Goal: Information Seeking & Learning: Check status

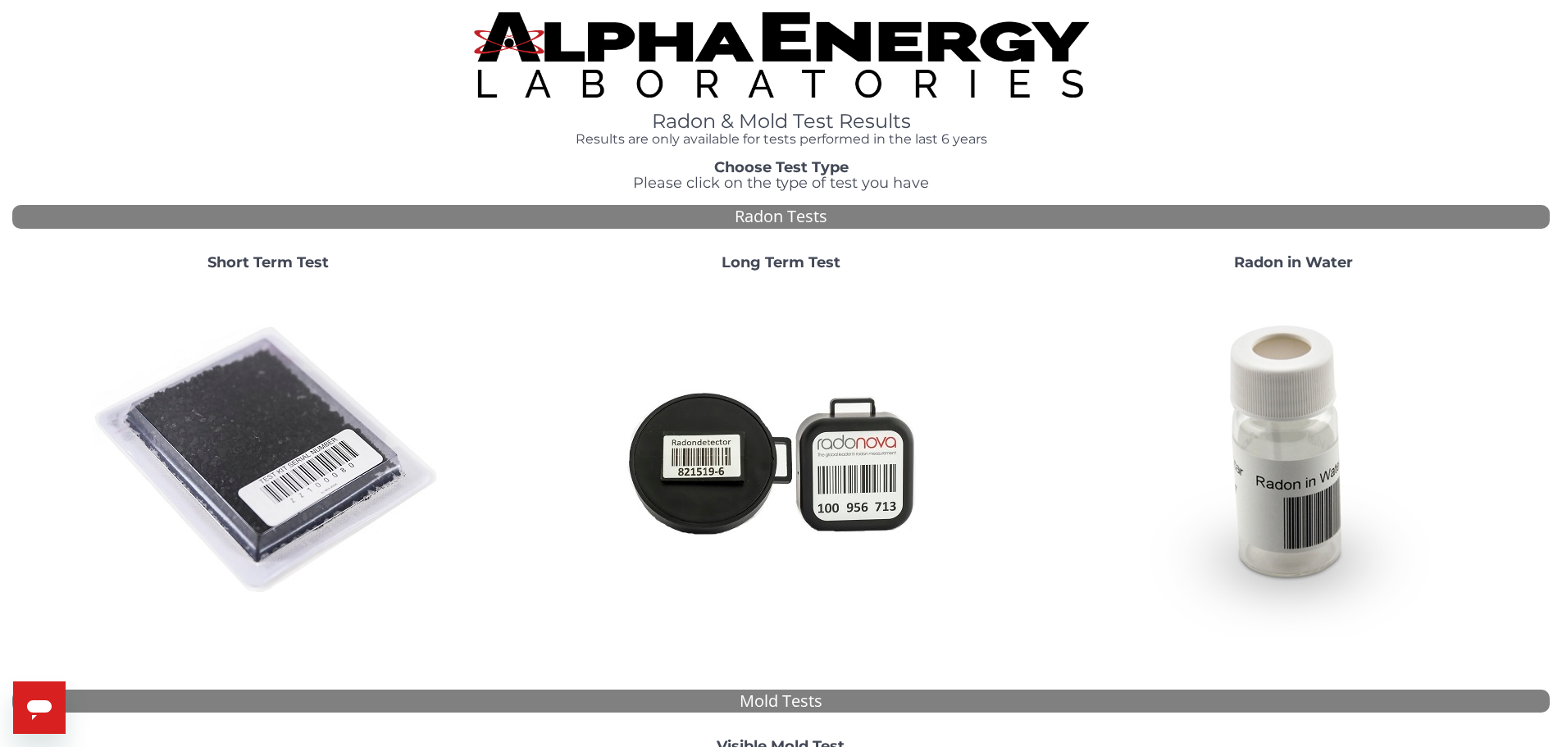
click at [798, 169] on strong "Choose Test Type" at bounding box center [781, 167] width 134 height 18
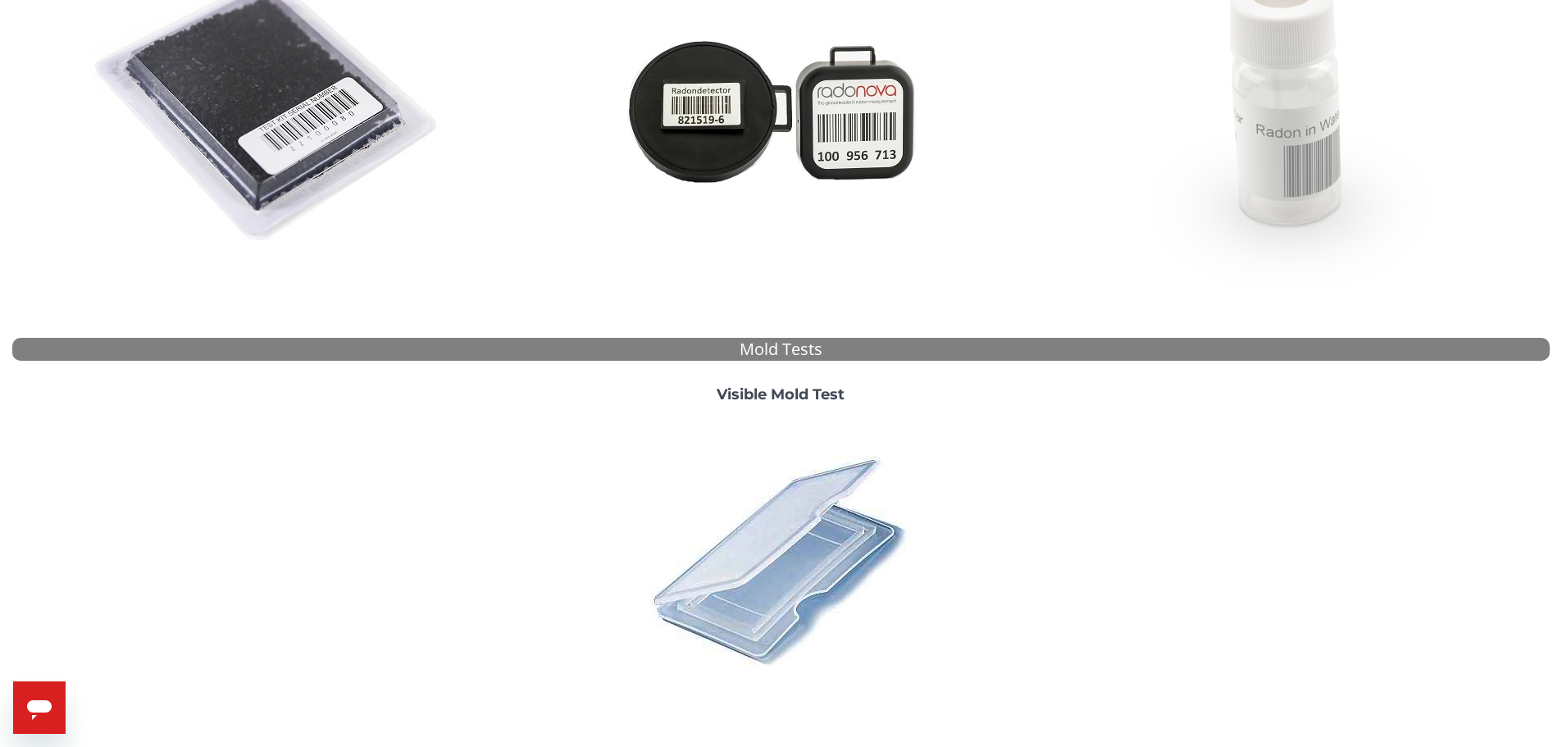
scroll to position [451, 0]
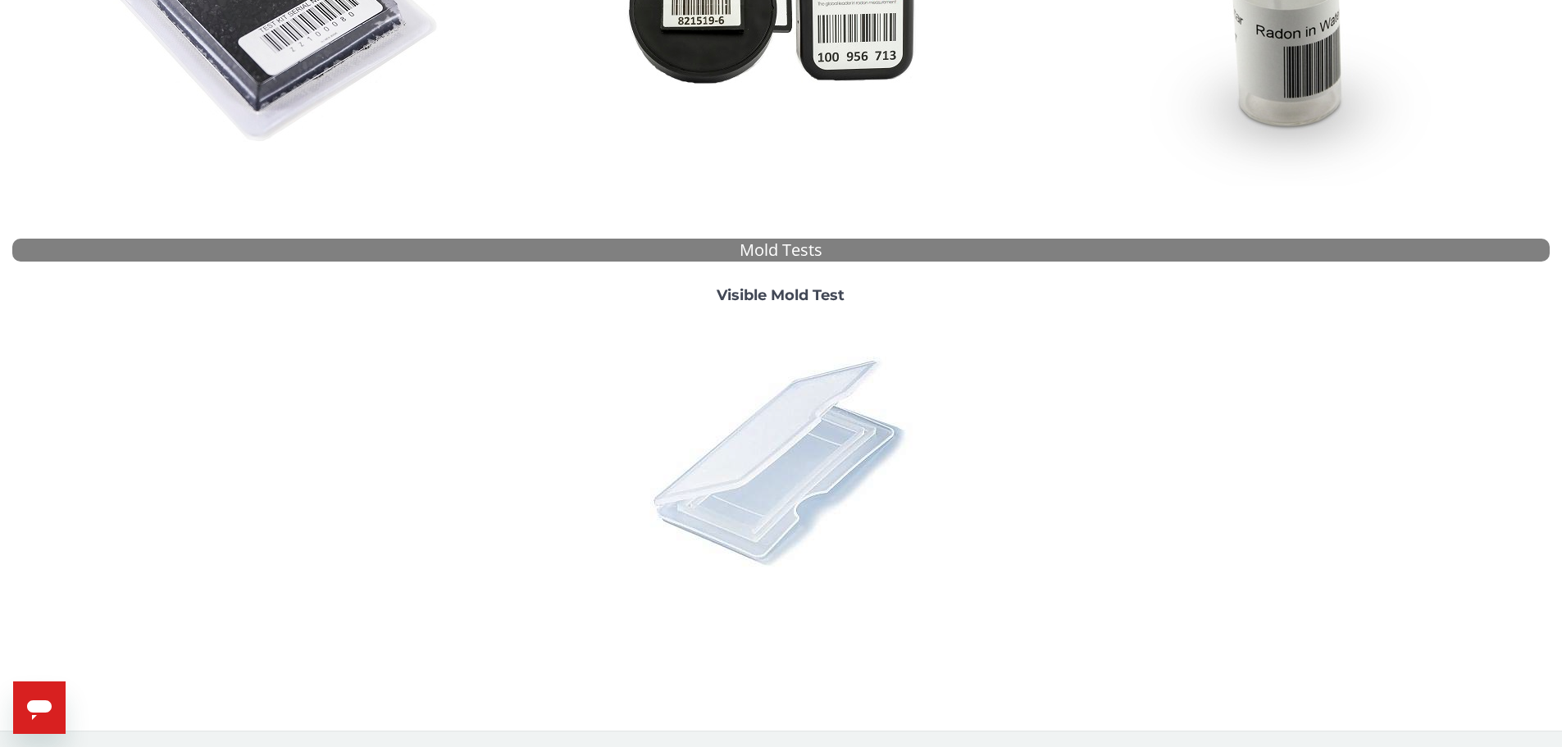
click at [761, 463] on img at bounding box center [780, 460] width 287 height 287
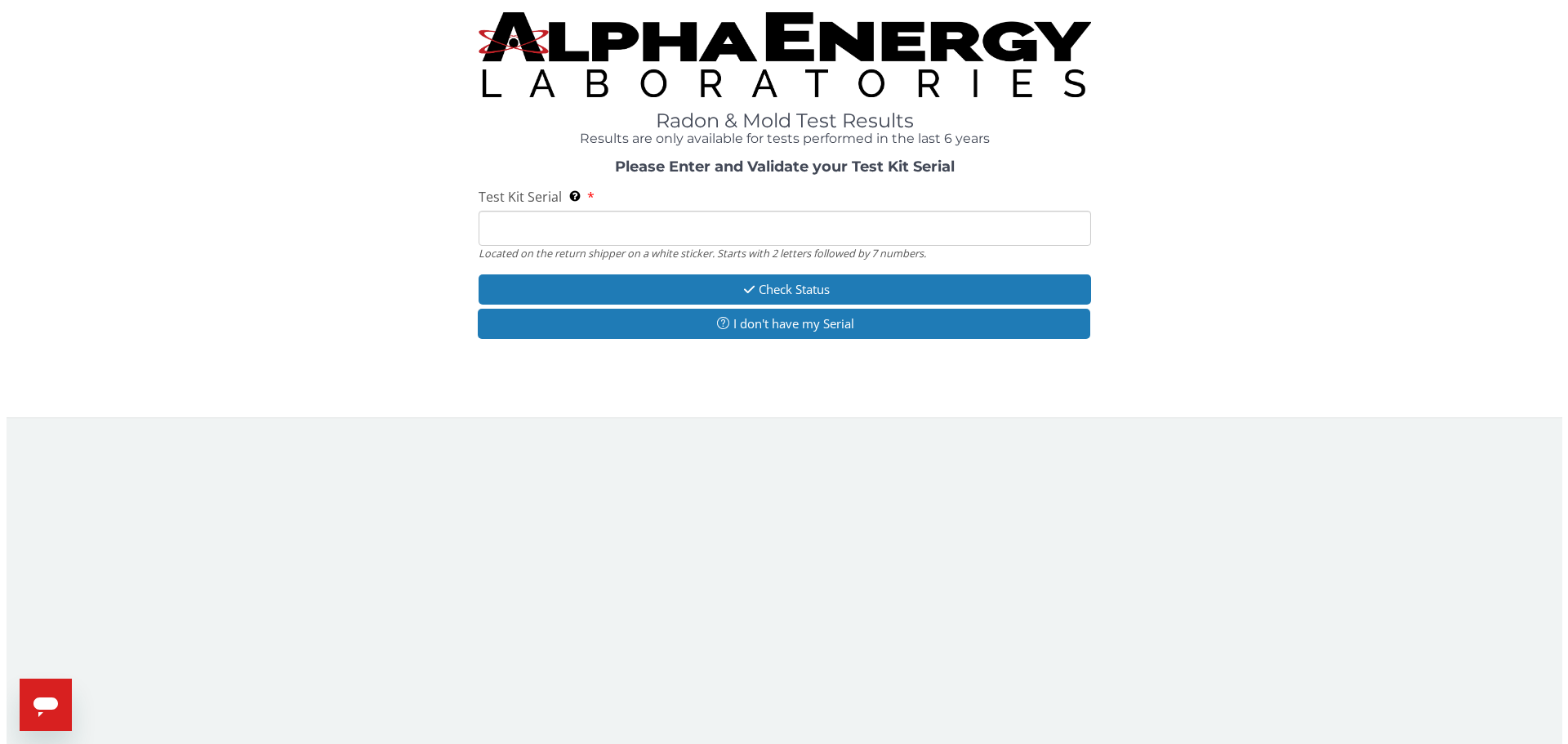
scroll to position [0, 0]
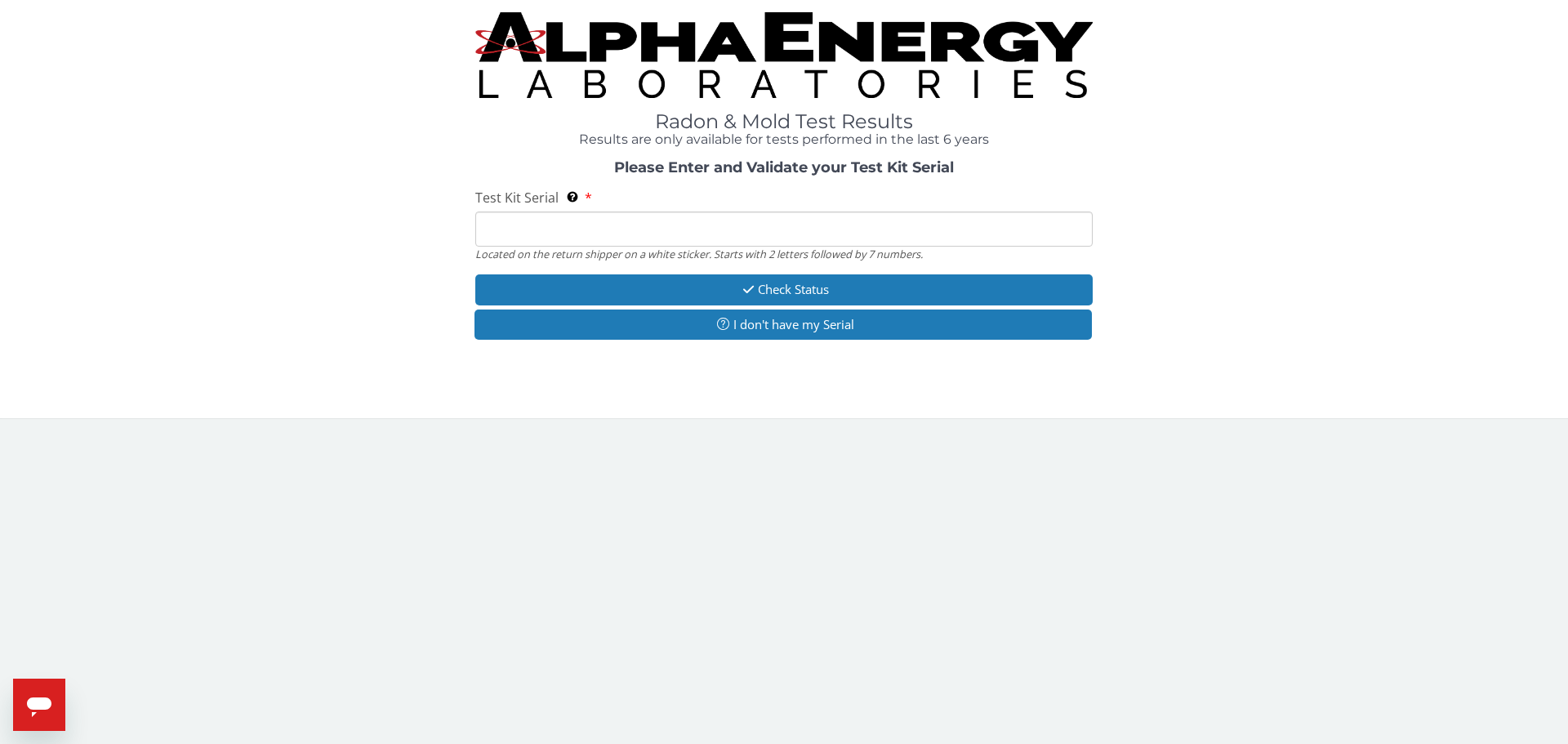
click at [584, 238] on input "Test Kit Serial Located on the return shipper on a white sticker. Starts with 2…" at bounding box center [784, 228] width 618 height 35
paste input "ML170700"
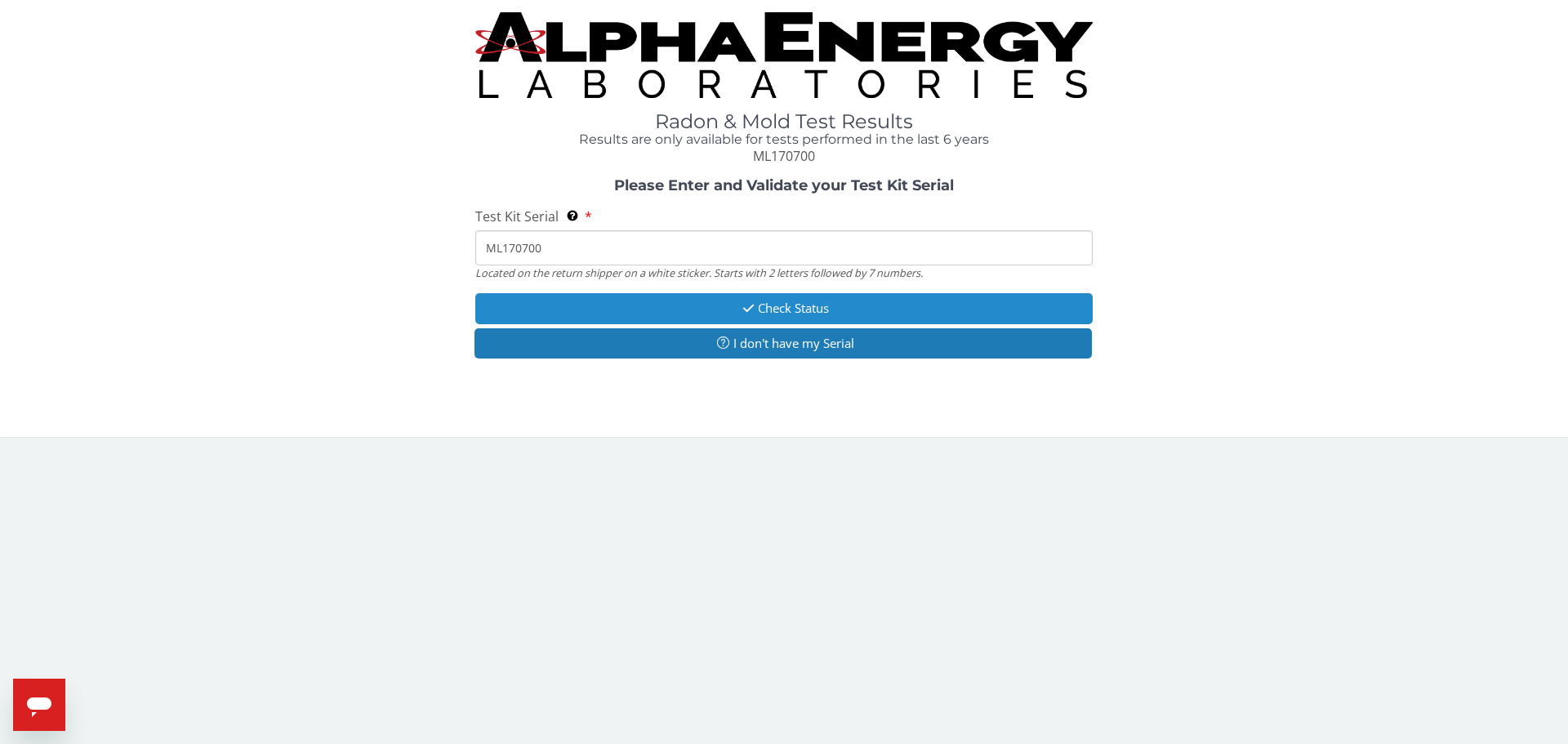
type input "ML170700"
click at [619, 312] on button "Check Status" at bounding box center [784, 308] width 618 height 30
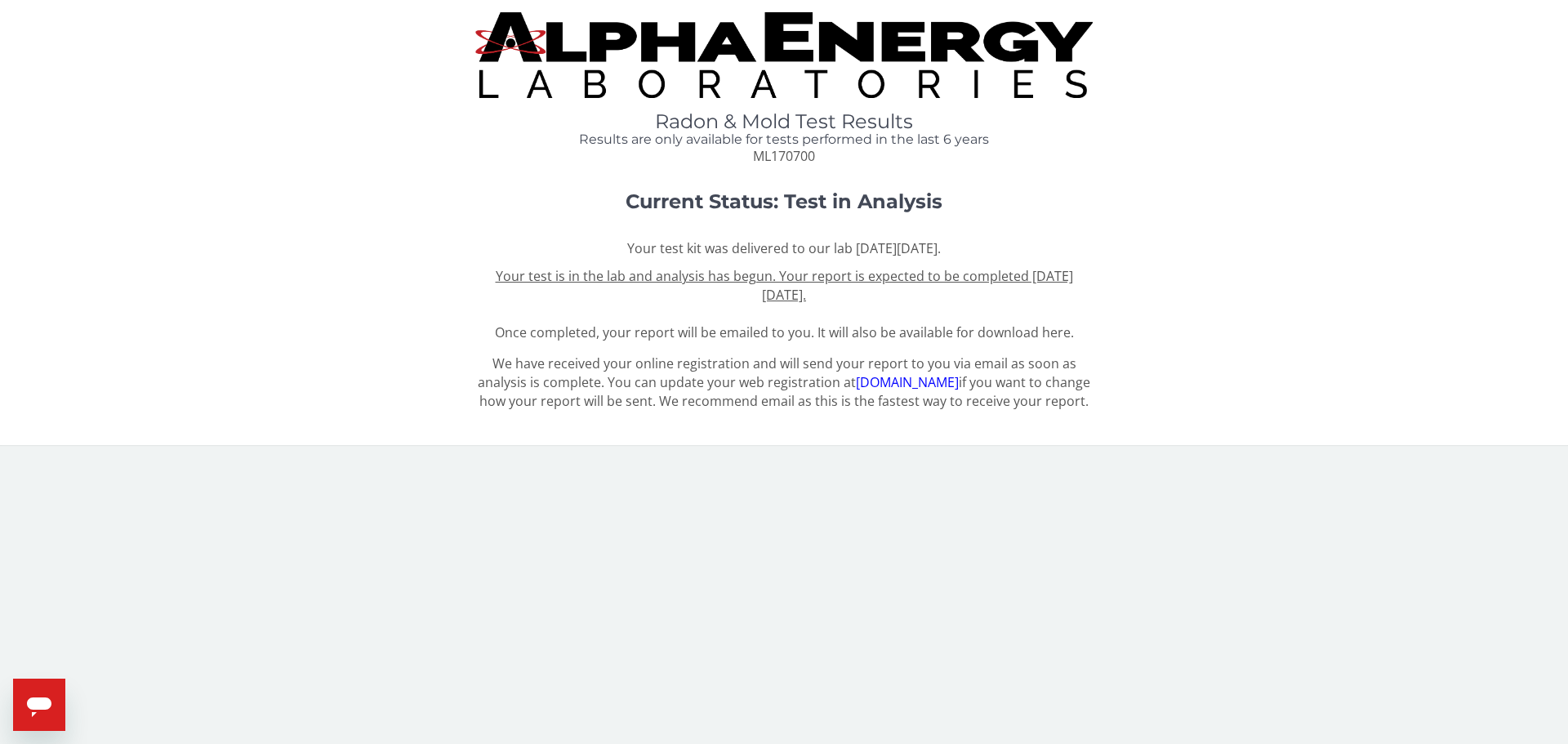
drag, startPoint x: 560, startPoint y: 239, endPoint x: 986, endPoint y: 302, distance: 430.6
click at [986, 302] on div "Your test kit was delivered to our lab [DATE][DATE]. Your test is in the lab an…" at bounding box center [784, 290] width 618 height 103
click at [759, 277] on u "Your test is in the lab and analysis has begun. Your report is expected to be c…" at bounding box center [785, 285] width 578 height 37
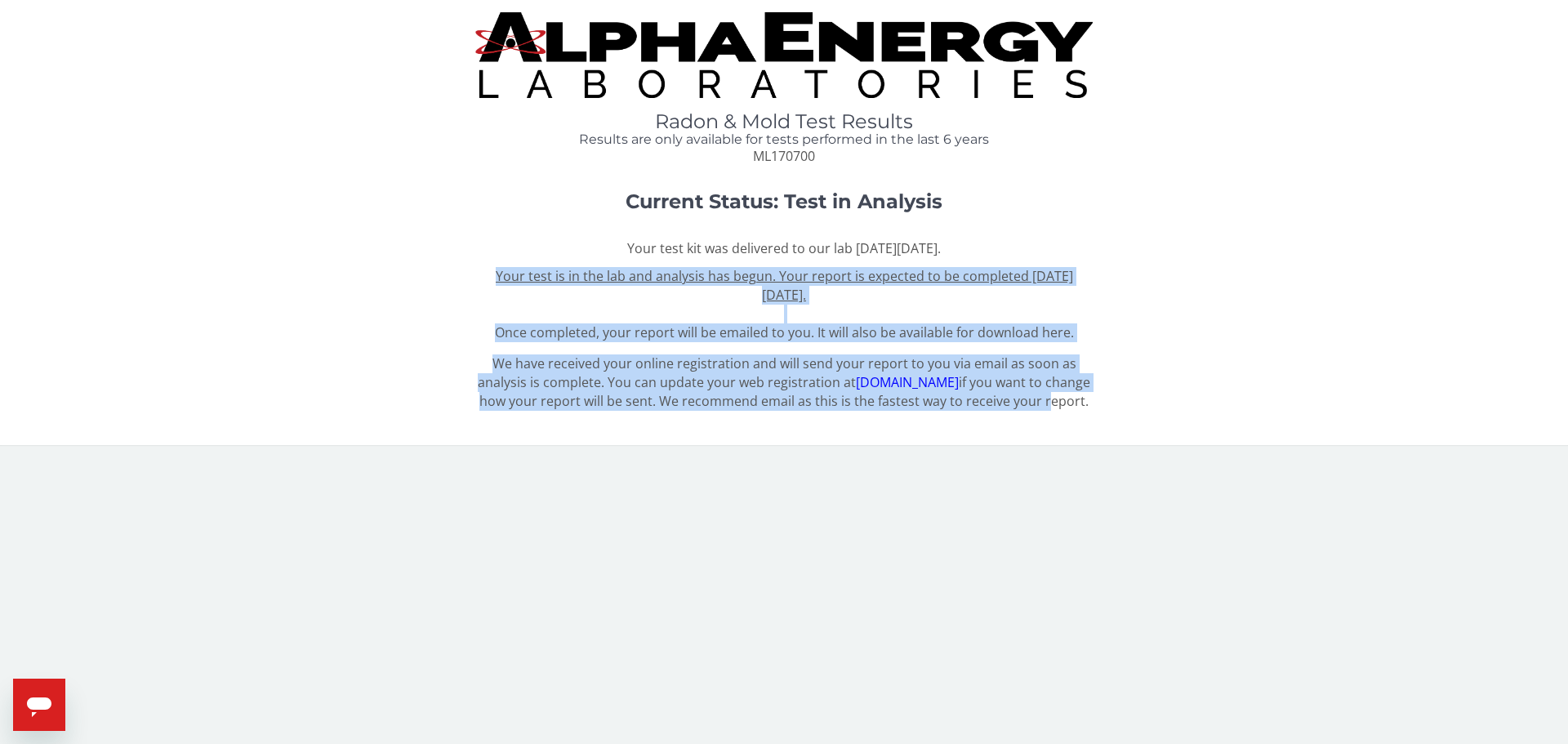
drag, startPoint x: 878, startPoint y: 288, endPoint x: 471, endPoint y: 438, distance: 433.8
click at [471, 419] on div "Radon & Mold Test Results Results are only available for tests performed in the…" at bounding box center [784, 215] width 1544 height 407
click at [471, 419] on div "We have received your online registration and will send your report to you via …" at bounding box center [784, 387] width 1544 height 66
